Goal: Task Accomplishment & Management: Manage account settings

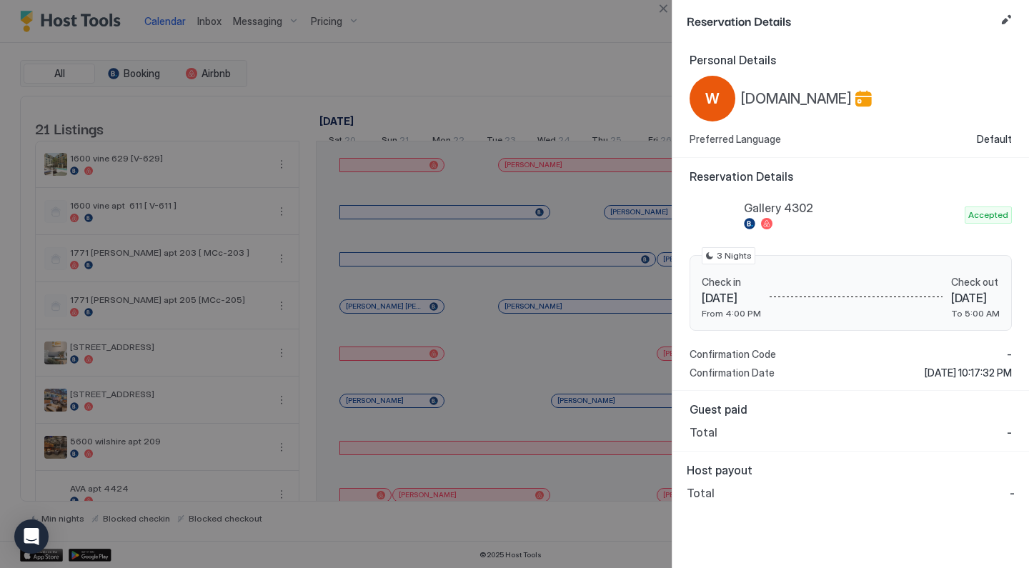
click at [662, 12] on button "Close" at bounding box center [663, 8] width 17 height 17
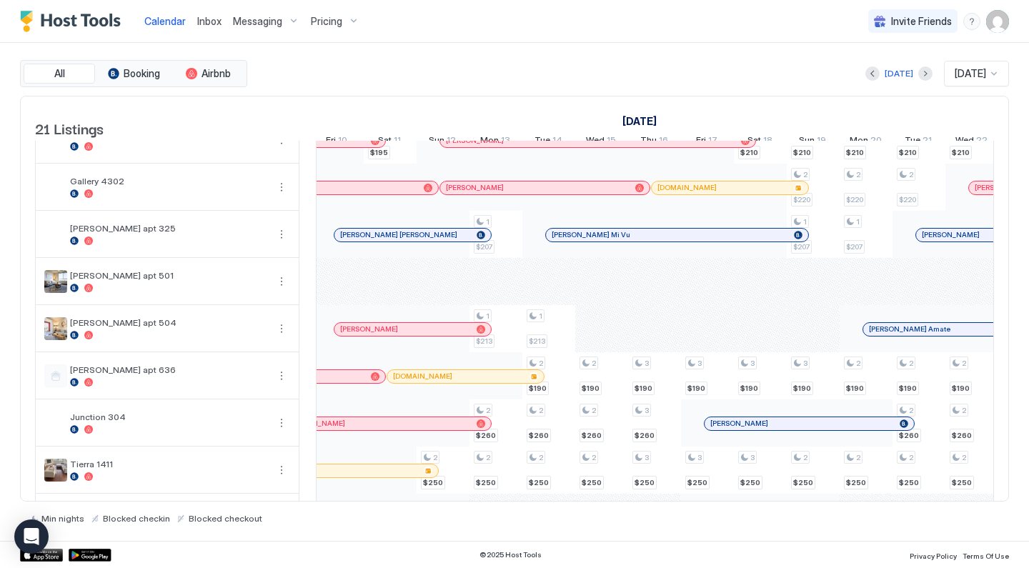
scroll to position [0, 1063]
click at [283, 24] on div "Messaging" at bounding box center [266, 21] width 78 height 24
click at [290, 20] on div at bounding box center [514, 284] width 1029 height 568
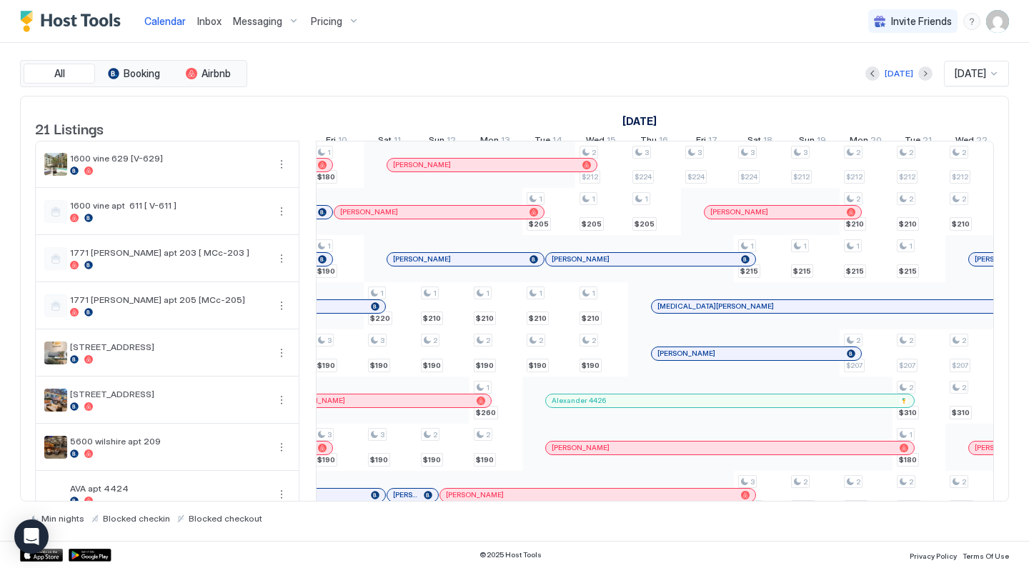
click at [286, 17] on div "Messaging" at bounding box center [266, 21] width 78 height 24
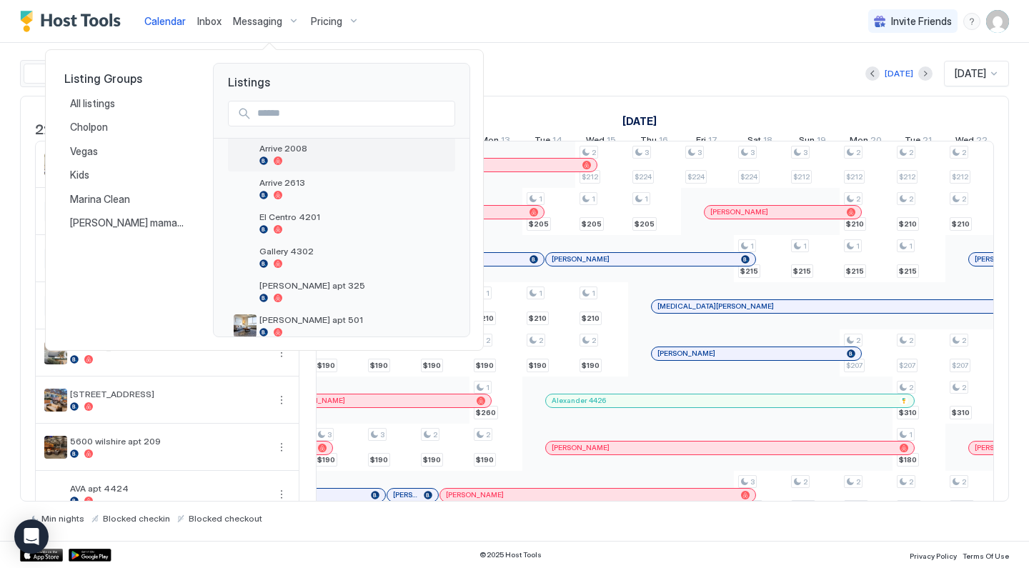
scroll to position [337, 0]
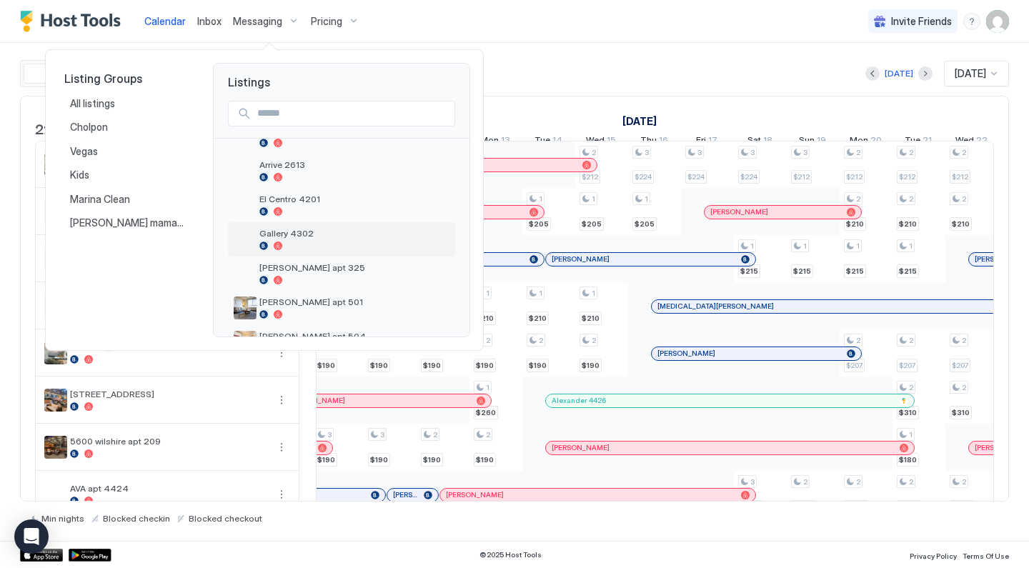
click at [305, 231] on span "Gallery 4302" at bounding box center [354, 233] width 190 height 11
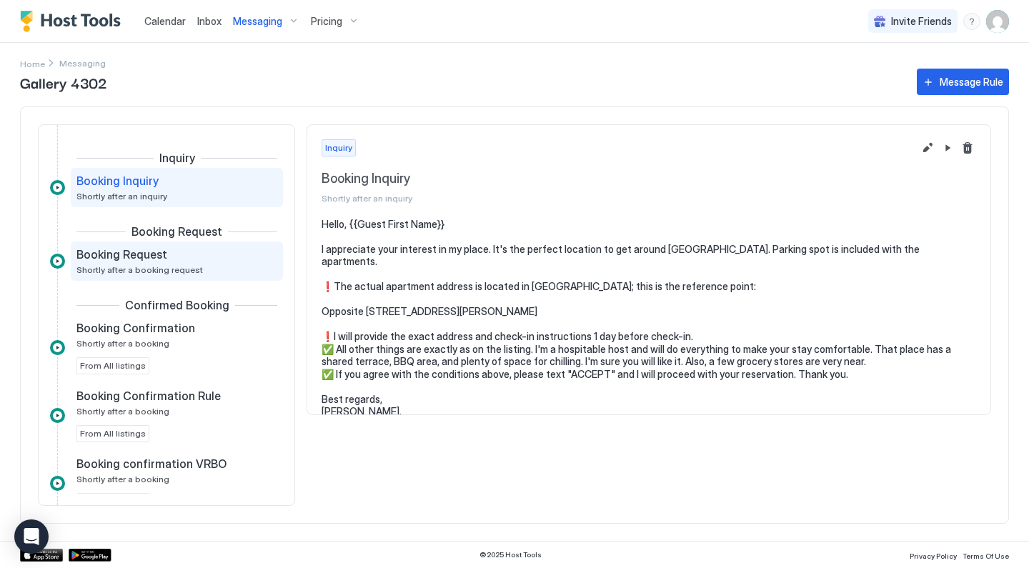
click at [203, 248] on div "Booking Request" at bounding box center [166, 254] width 181 height 14
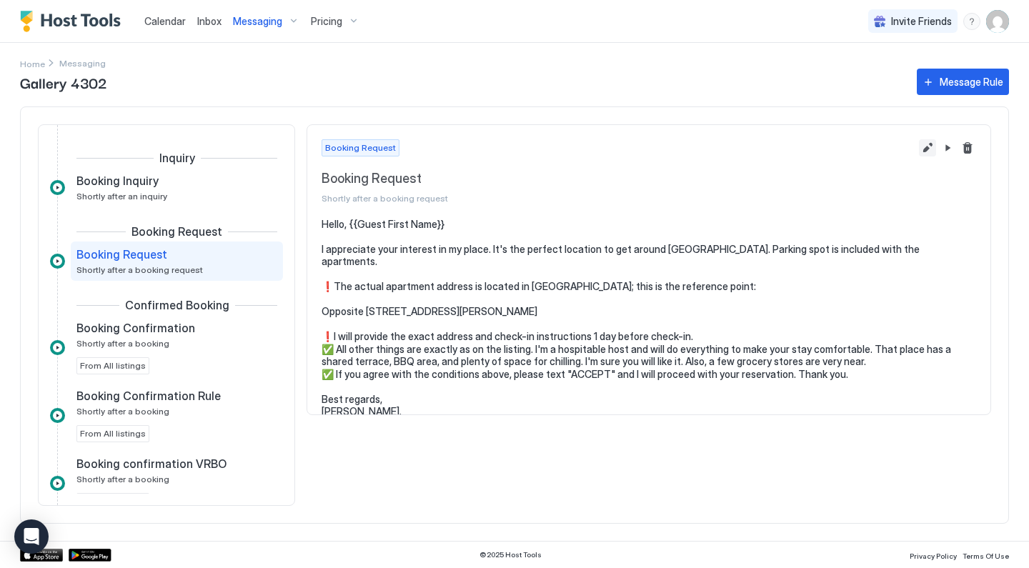
click at [928, 147] on button "Edit message rule" at bounding box center [927, 147] width 17 height 17
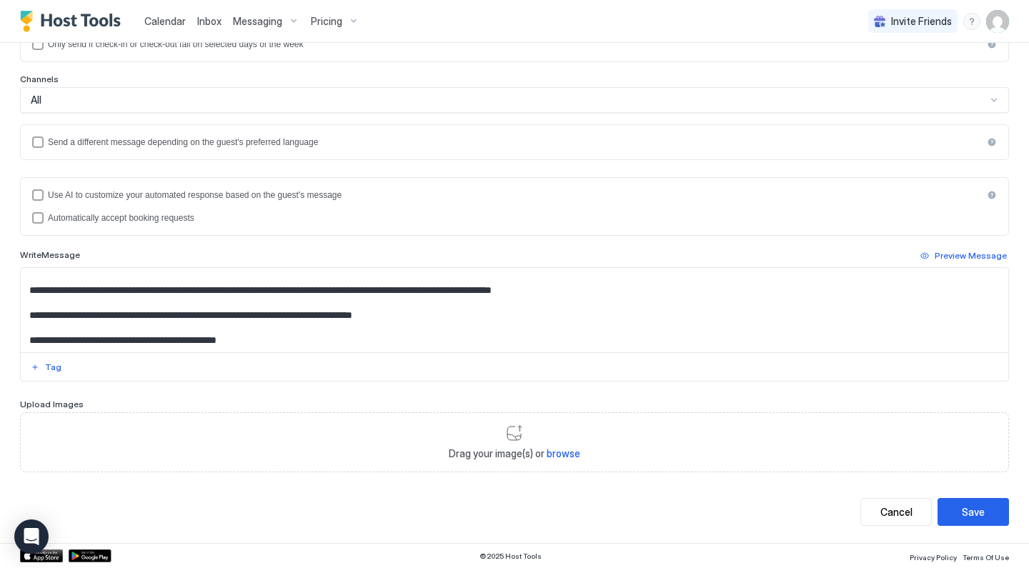
scroll to position [16, 0]
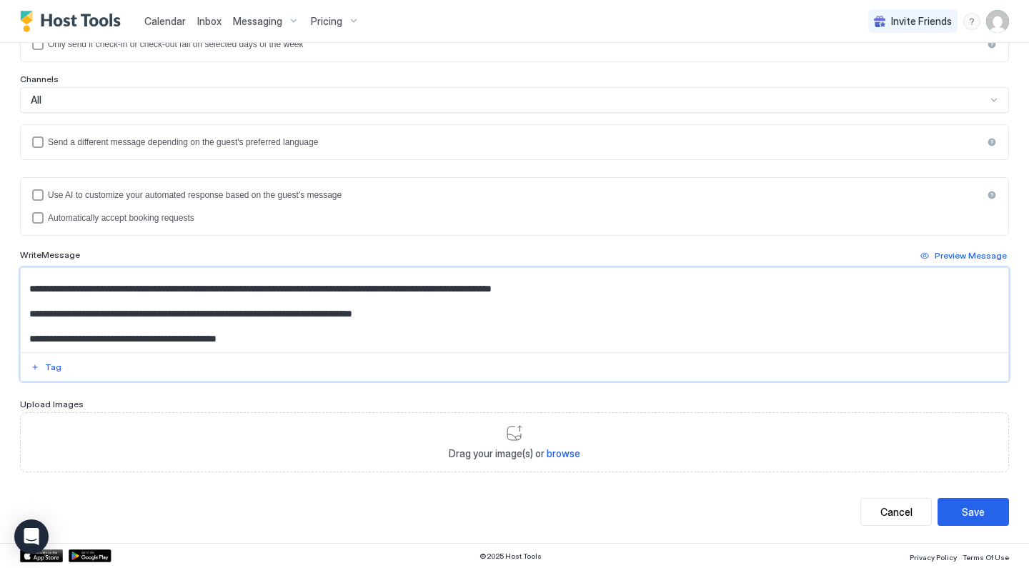
drag, startPoint x: 31, startPoint y: 338, endPoint x: 270, endPoint y: 334, distance: 239.4
click at [270, 334] on textarea "**********" at bounding box center [515, 310] width 988 height 84
paste textarea "Input Field"
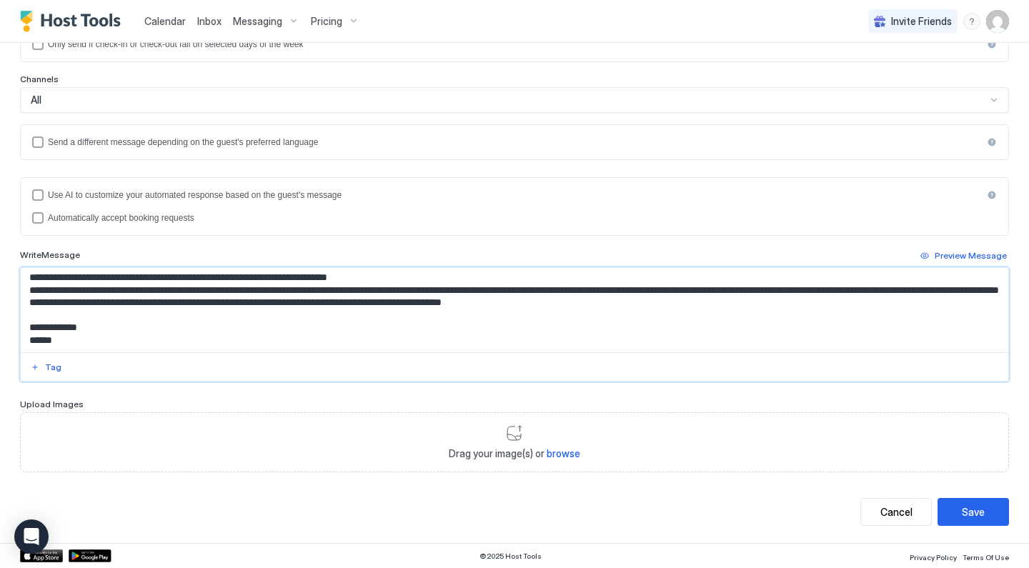
scroll to position [109, 0]
click at [466, 336] on textarea "**********" at bounding box center [515, 310] width 988 height 84
type textarea "**********"
click at [961, 509] on button "Save" at bounding box center [973, 512] width 71 height 28
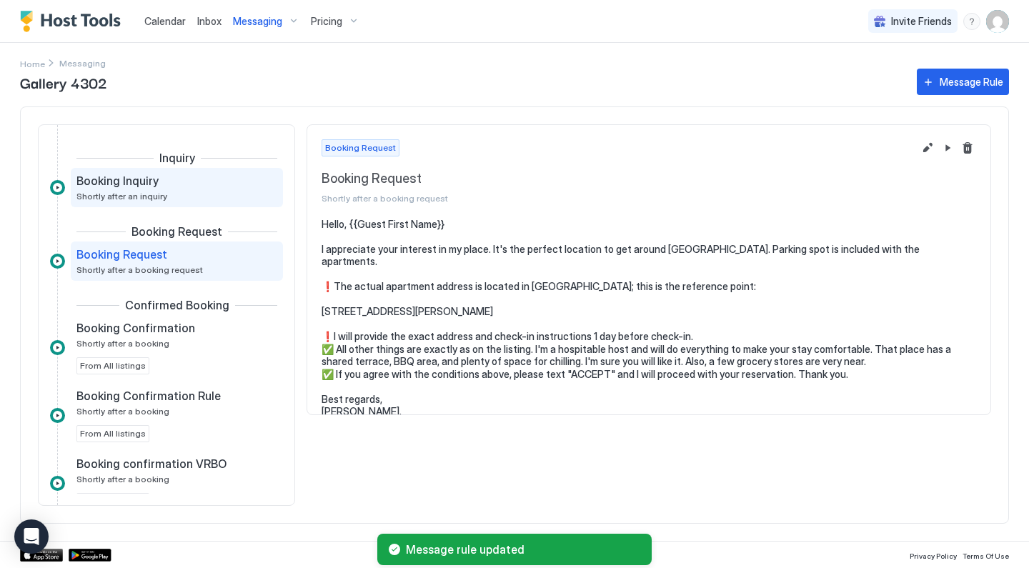
click at [149, 194] on span "Shortly after an inquiry" at bounding box center [121, 196] width 91 height 11
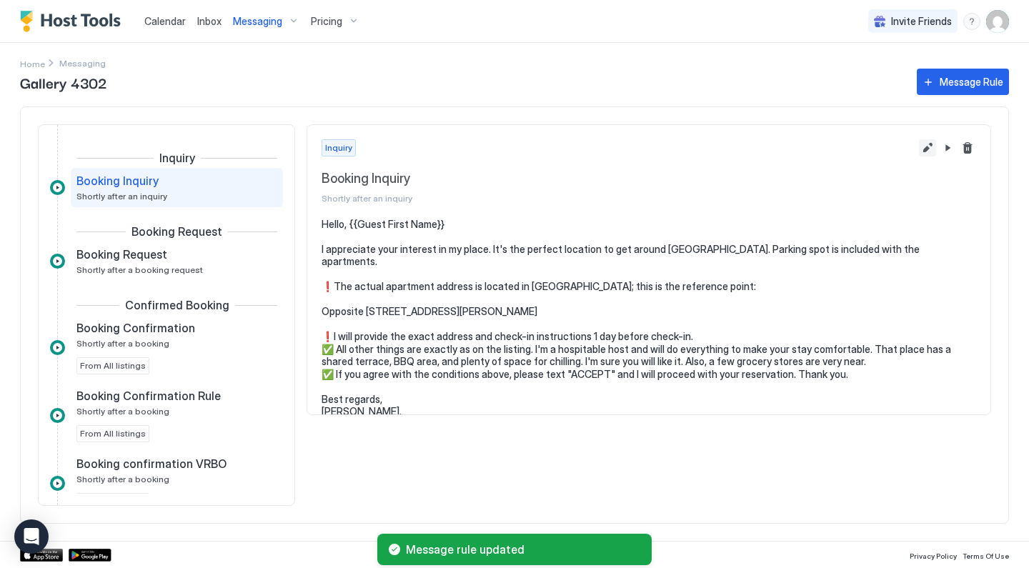
click at [926, 146] on button "Edit message rule" at bounding box center [927, 147] width 17 height 17
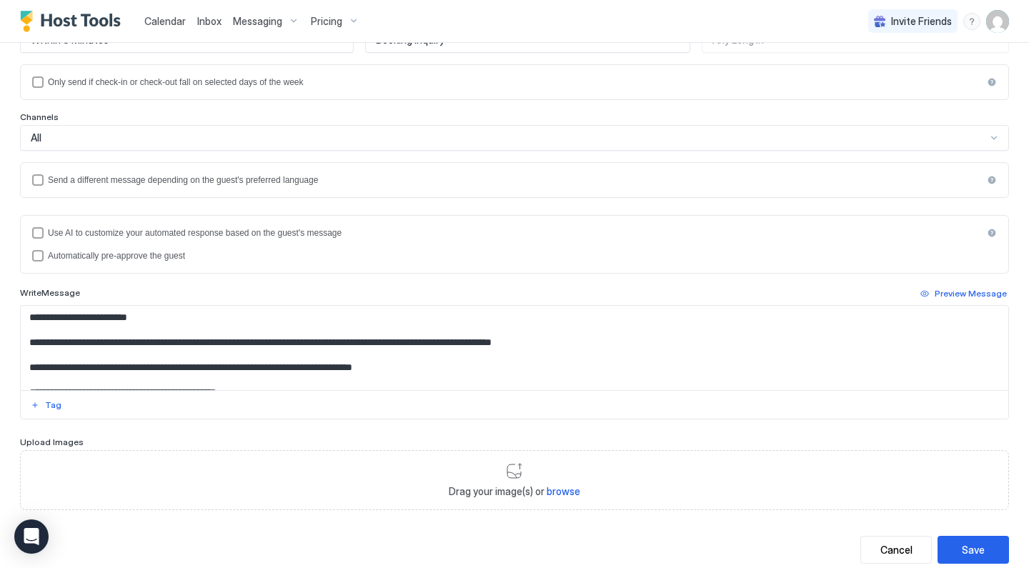
scroll to position [218, 0]
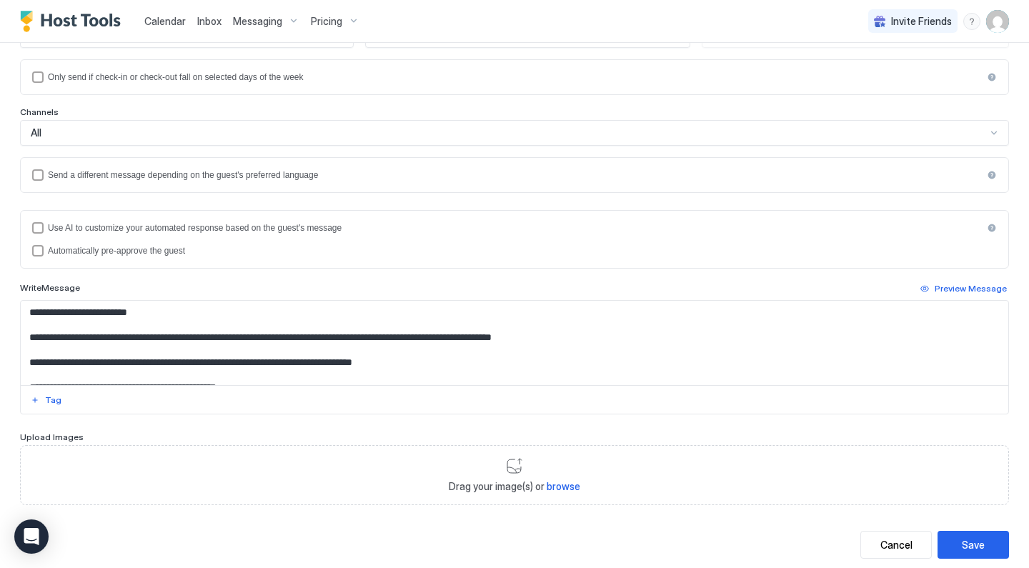
click at [137, 347] on textarea "**********" at bounding box center [515, 343] width 988 height 84
paste textarea "Input Field"
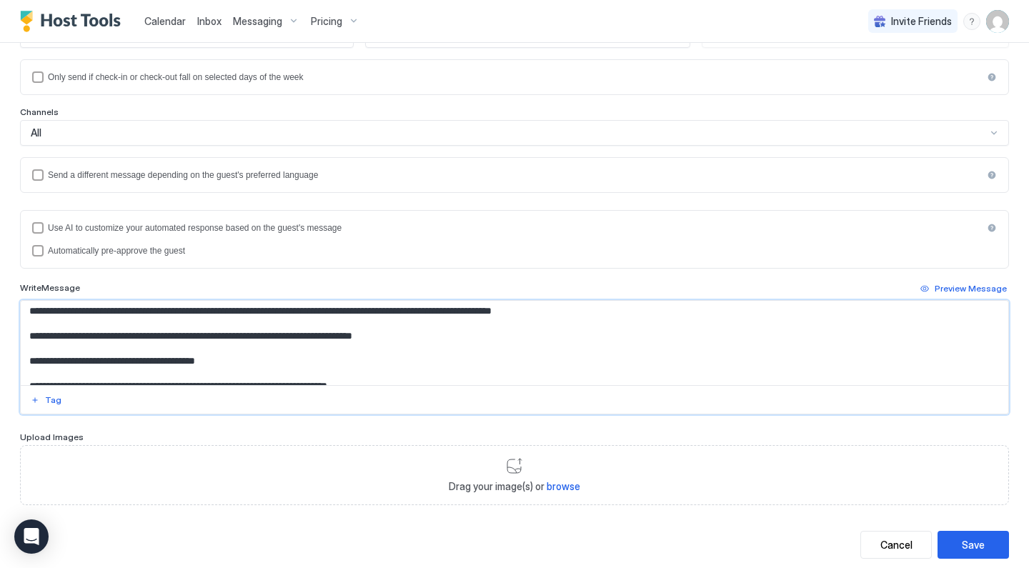
scroll to position [16, 0]
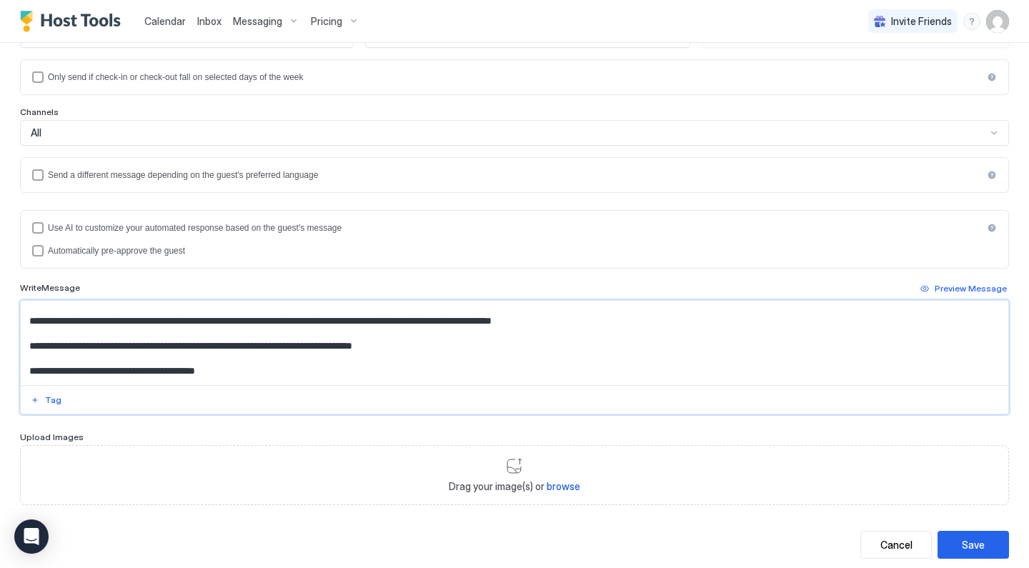
type textarea "**********"
click at [963, 540] on div "Save" at bounding box center [973, 544] width 23 height 15
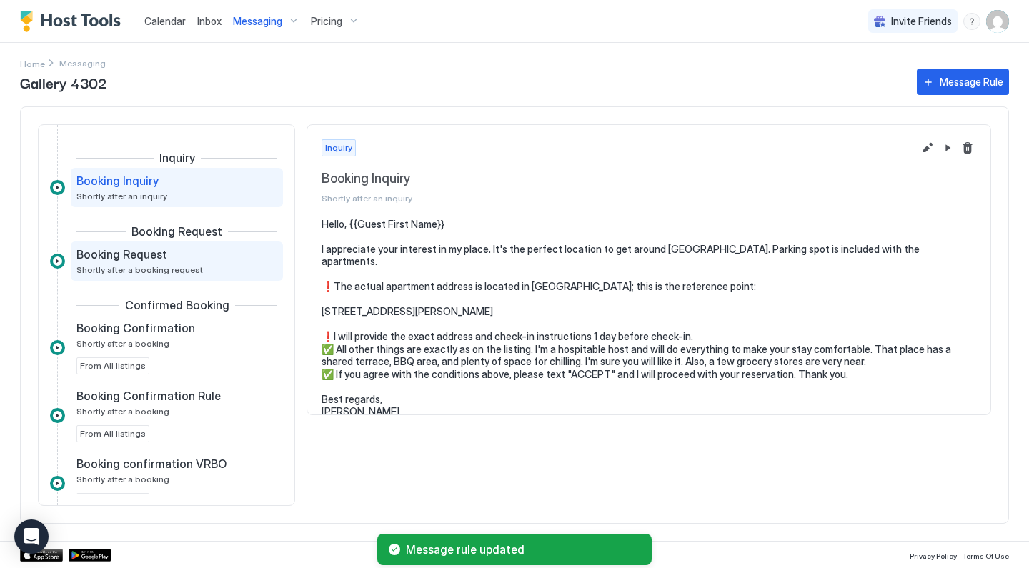
click at [191, 270] on span "Shortly after a booking request" at bounding box center [139, 269] width 126 height 11
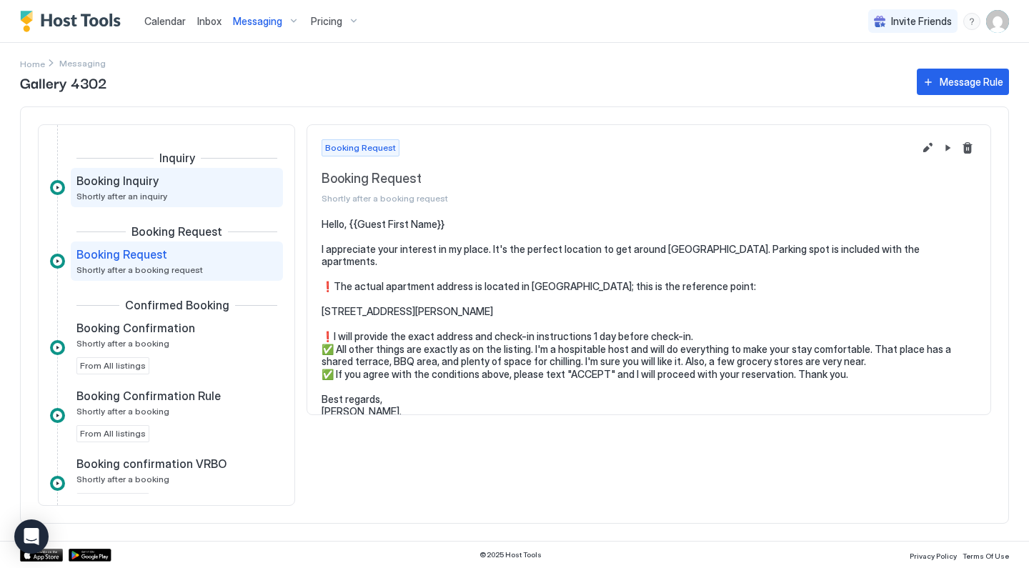
click at [206, 197] on div "Booking Inquiry Shortly after an inquiry" at bounding box center [166, 188] width 181 height 28
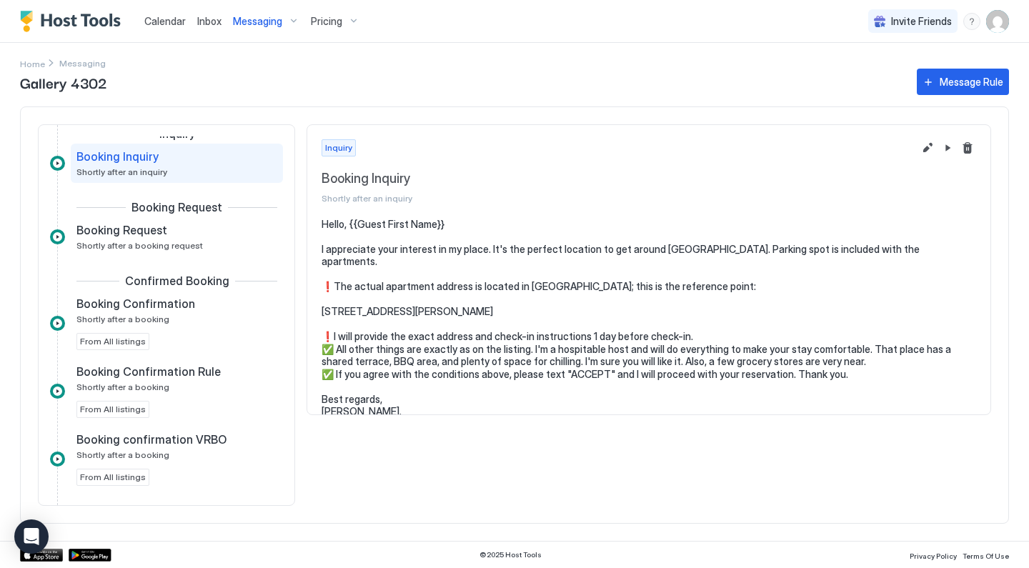
scroll to position [26, 0]
click at [199, 246] on div "Booking Request Shortly after a booking request" at bounding box center [166, 236] width 181 height 28
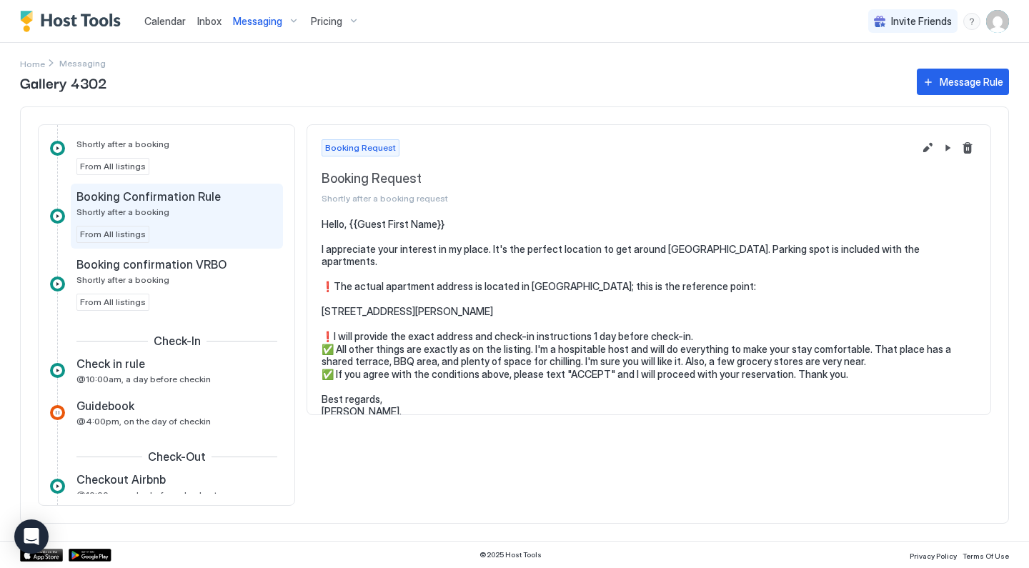
scroll to position [200, 0]
click at [107, 364] on span "Check in rule" at bounding box center [110, 363] width 69 height 14
